Goal: Task Accomplishment & Management: Complete application form

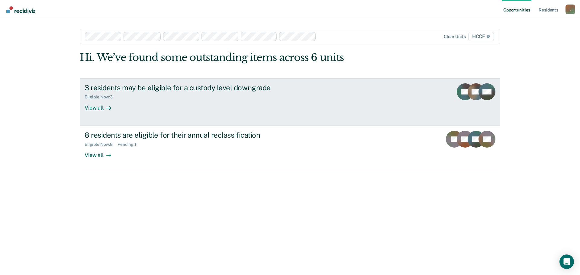
click at [95, 108] on div "View all" at bounding box center [102, 105] width 34 height 12
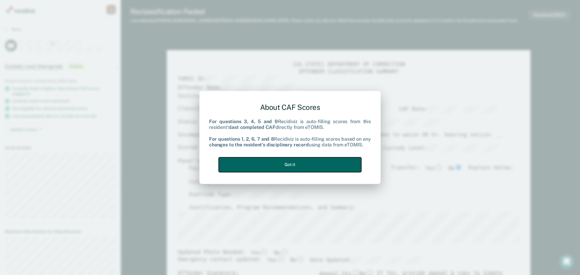
click at [309, 170] on button "Got it" at bounding box center [290, 164] width 143 height 15
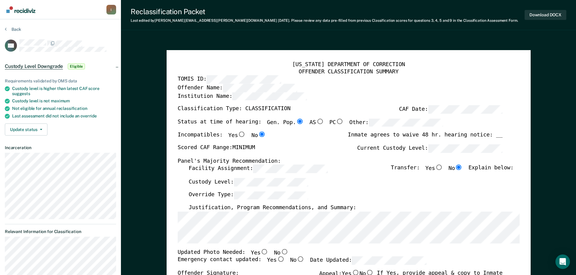
click at [423, 113] on label "CAF Date:" at bounding box center [449, 109] width 103 height 8
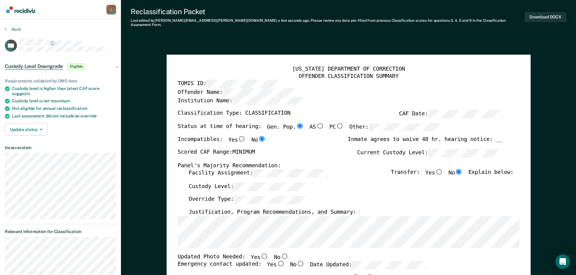
type textarea "x"
radio input "false"
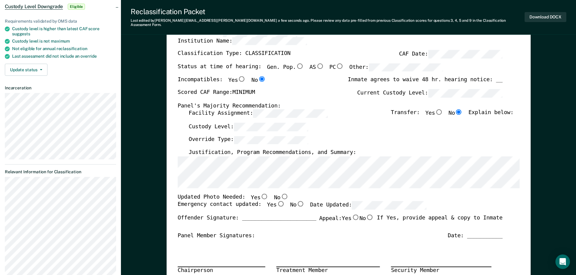
scroll to position [60, 0]
click at [384, 109] on div "Facility Assignment: Transfer: Yes No Explain below:" at bounding box center [350, 115] width 324 height 13
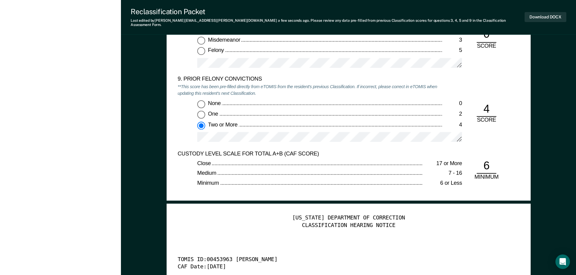
scroll to position [1459, 0]
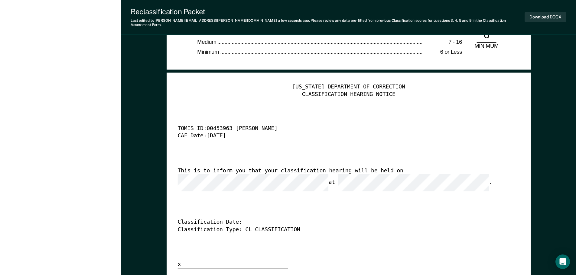
click at [222, 170] on div "This is to inform you that your classification hearing will be held on at ." at bounding box center [339, 179] width 324 height 24
click at [549, 12] on button "Download DOCX" at bounding box center [545, 17] width 42 height 10
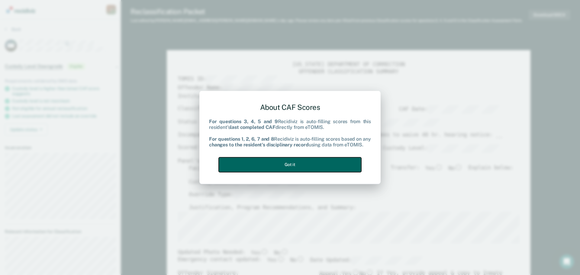
click at [300, 165] on button "Got it" at bounding box center [290, 164] width 143 height 15
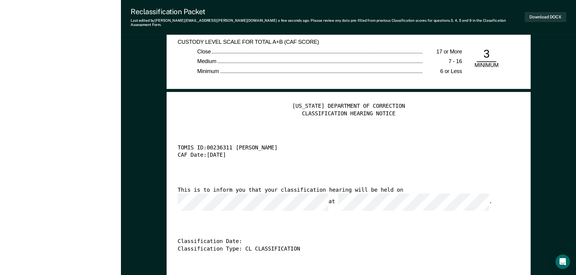
scroll to position [1435, 0]
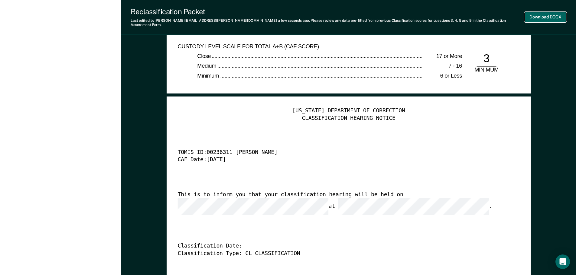
click at [555, 12] on button "Download DOCX" at bounding box center [545, 17] width 42 height 10
type textarea "x"
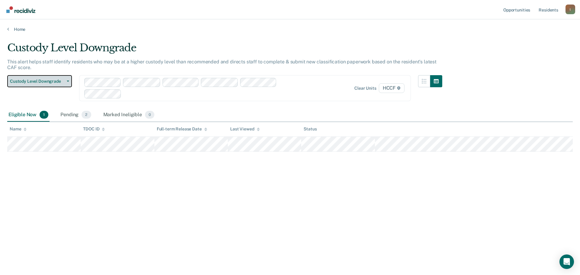
click at [64, 82] on span "Custody Level Downgrade" at bounding box center [37, 81] width 54 height 5
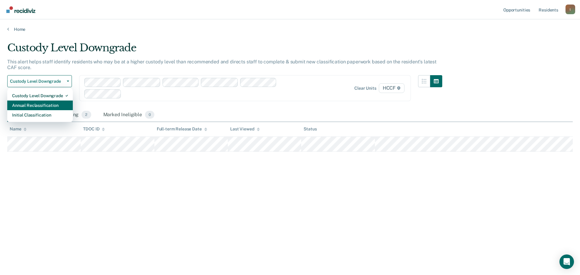
click at [41, 105] on div "Annual Reclassification" at bounding box center [40, 106] width 56 height 10
